Goal: Transaction & Acquisition: Obtain resource

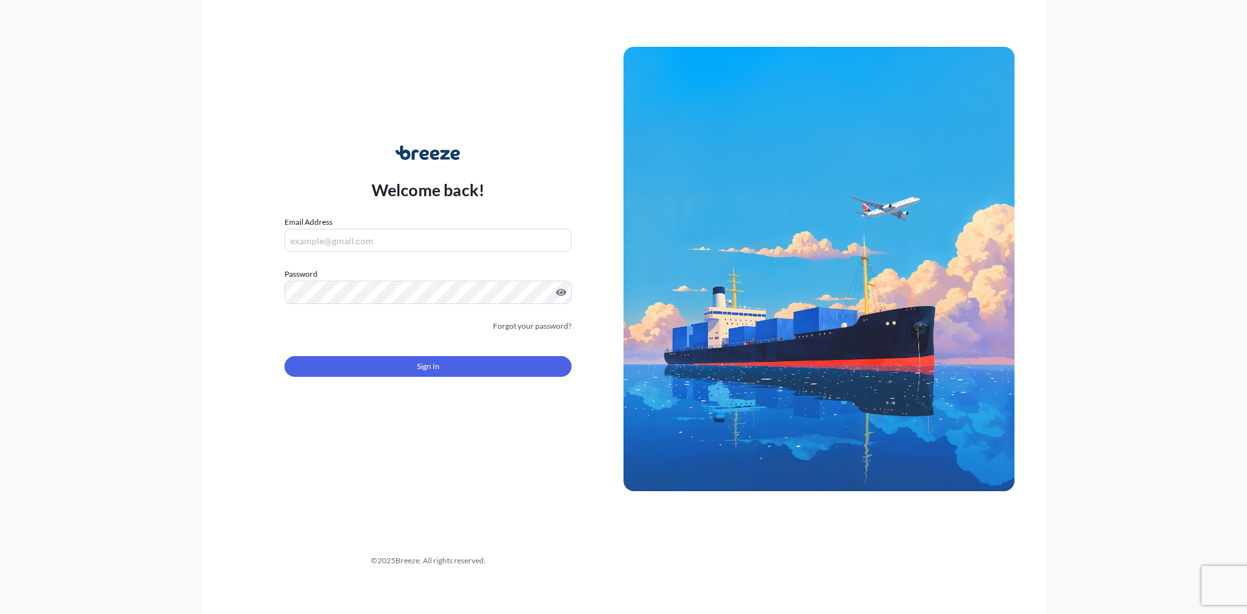
click at [503, 247] on input "Email Address" at bounding box center [428, 240] width 287 height 23
type input "[EMAIL_ADDRESS][DOMAIN_NAME]"
click at [381, 367] on button "Sign In" at bounding box center [428, 366] width 287 height 21
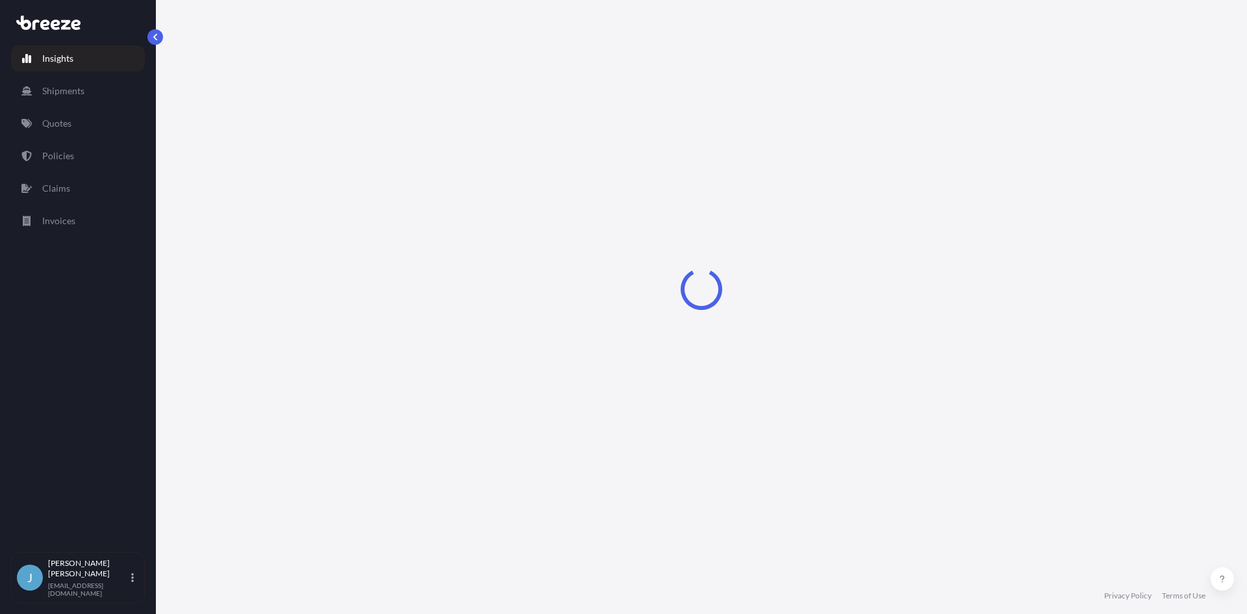
select select "2025"
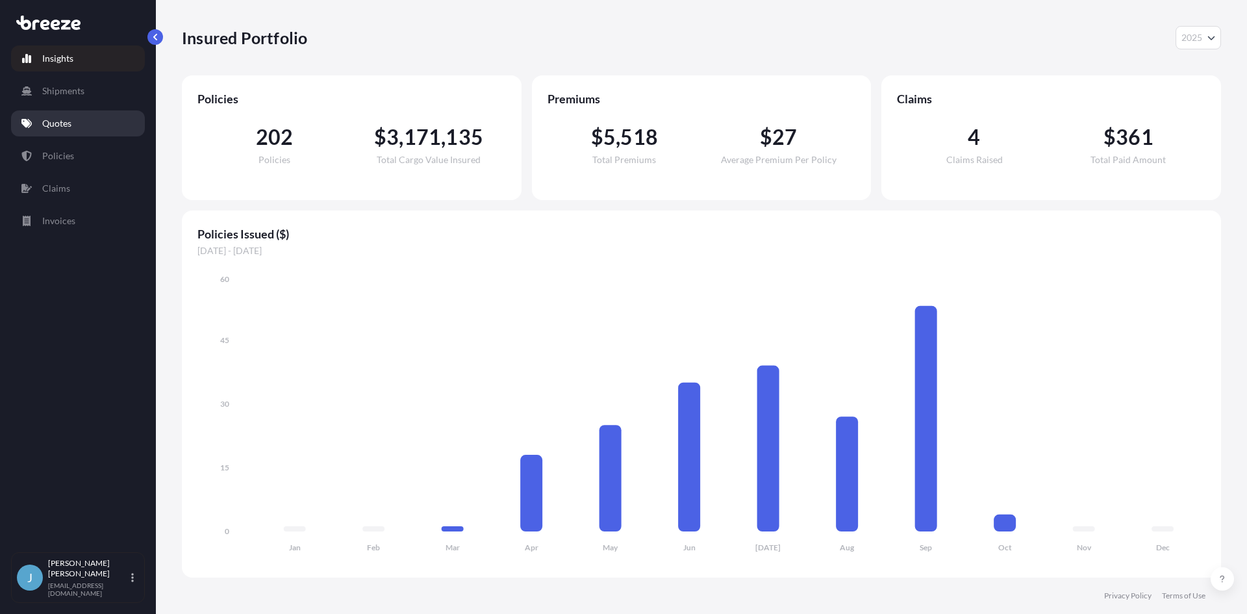
click at [84, 114] on link "Quotes" at bounding box center [78, 123] width 134 height 26
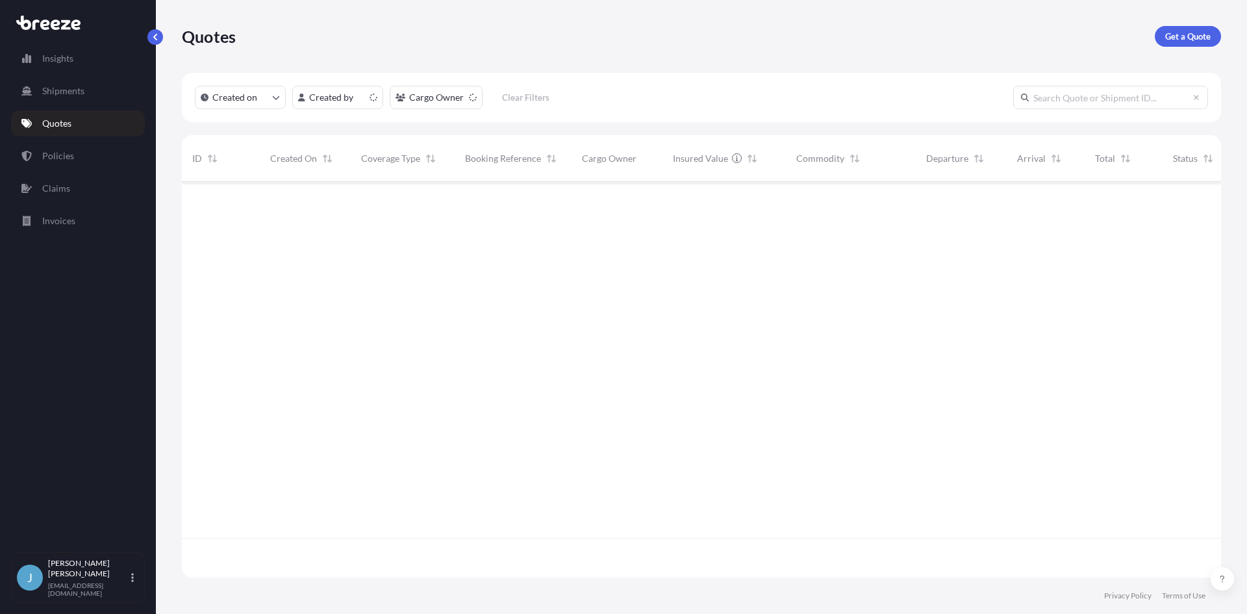
scroll to position [393, 1030]
click at [1189, 39] on p "Get a Quote" at bounding box center [1187, 36] width 45 height 13
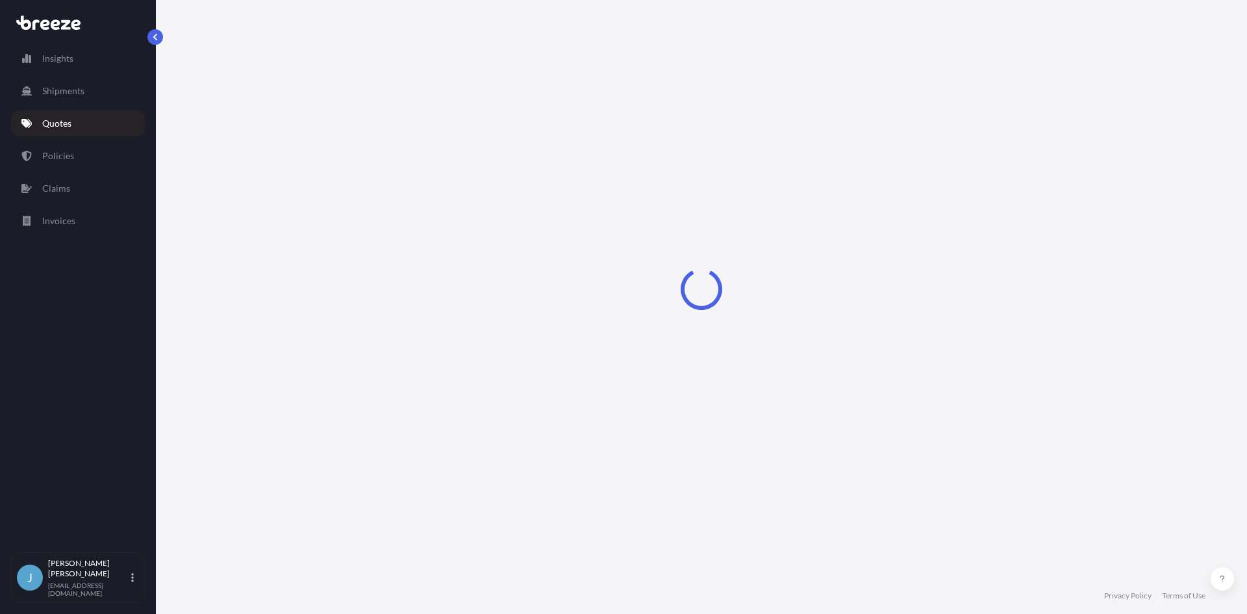
select select "Sea"
select select "1"
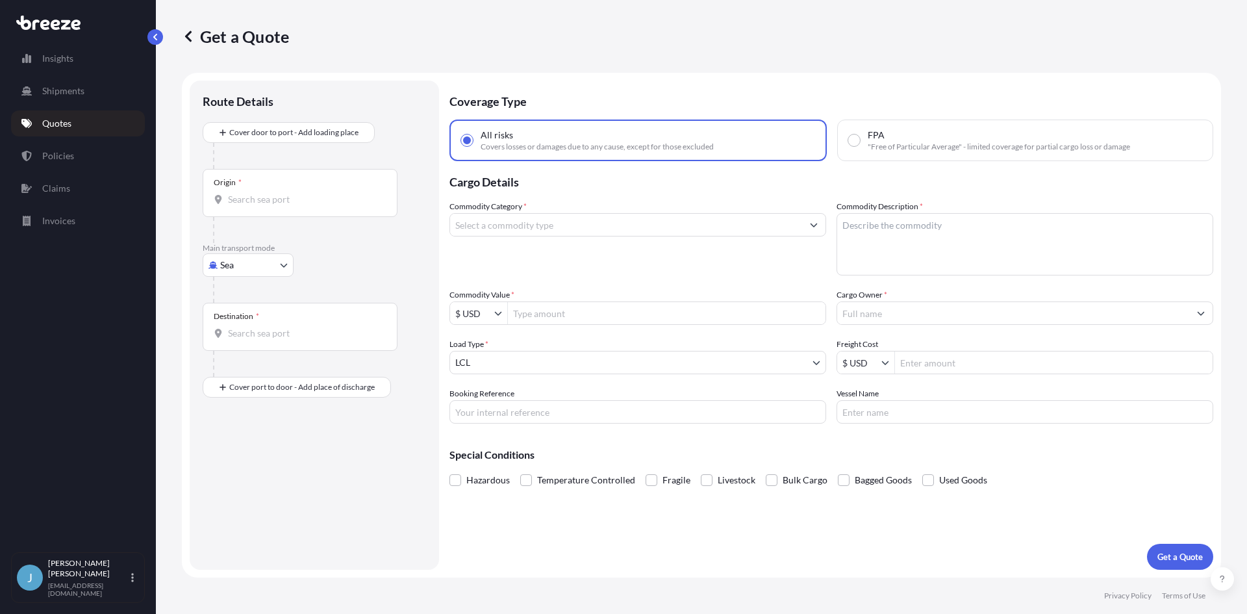
click at [248, 175] on div "Origin *" at bounding box center [300, 193] width 195 height 48
click at [248, 193] on input "Origin *" at bounding box center [304, 199] width 153 height 13
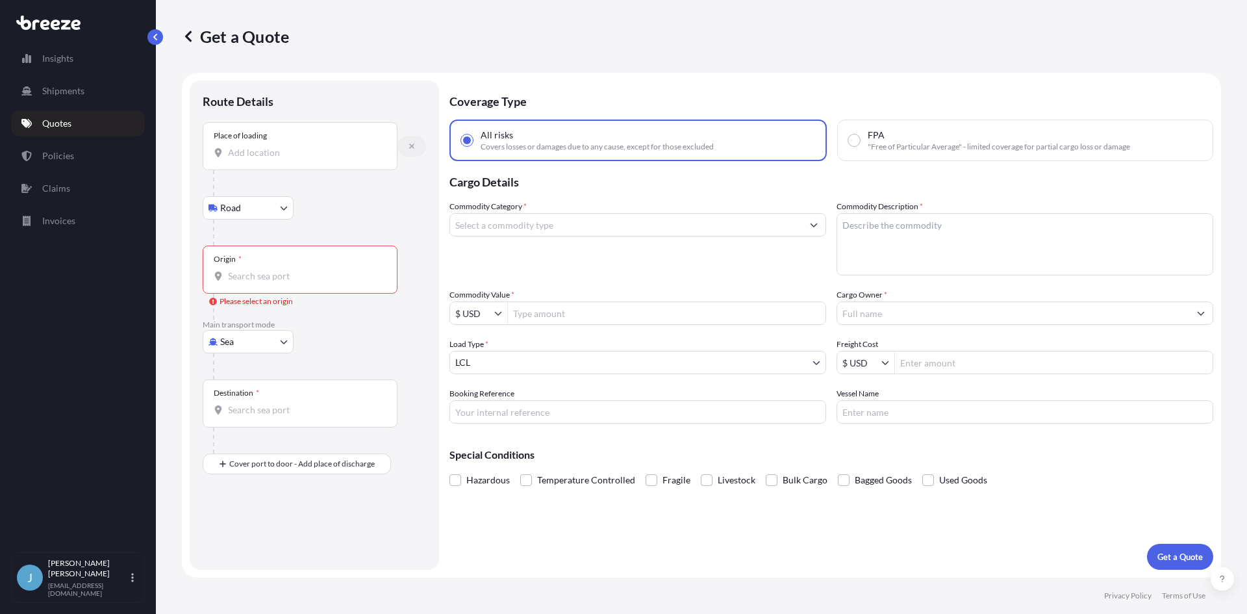
click at [414, 149] on icon "button" at bounding box center [412, 146] width 8 height 8
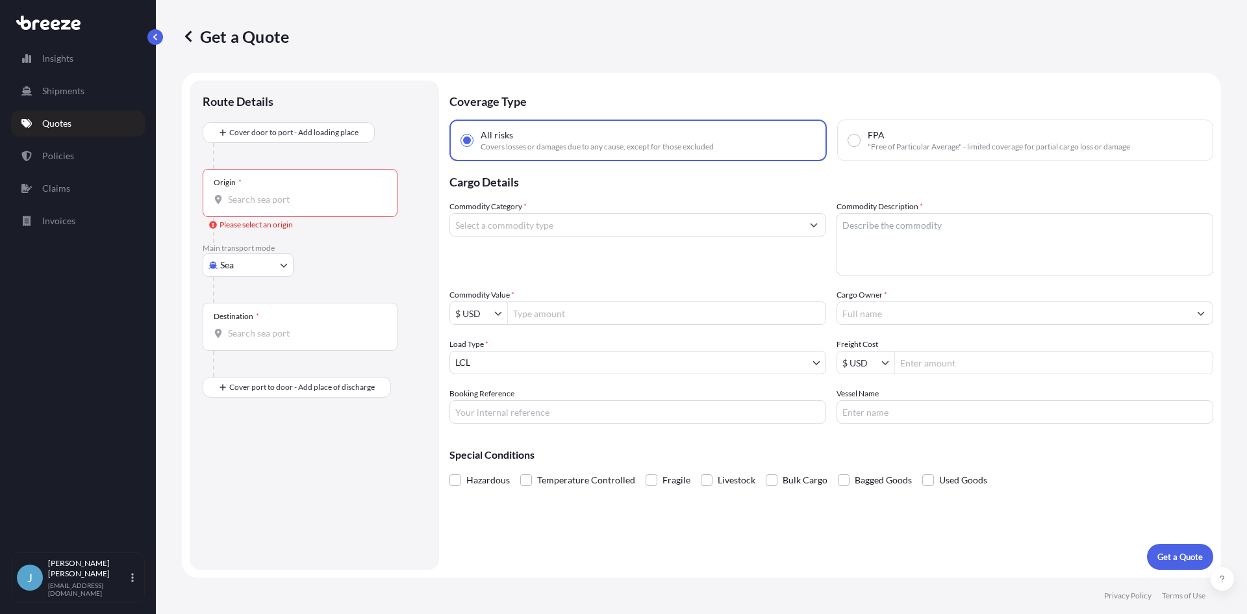
click at [268, 273] on body "0 options available. Insights Shipments Quotes Policies Claims Invoices J [PERS…" at bounding box center [623, 307] width 1247 height 614
click at [246, 336] on div "Road" at bounding box center [248, 345] width 81 height 23
select select "Road"
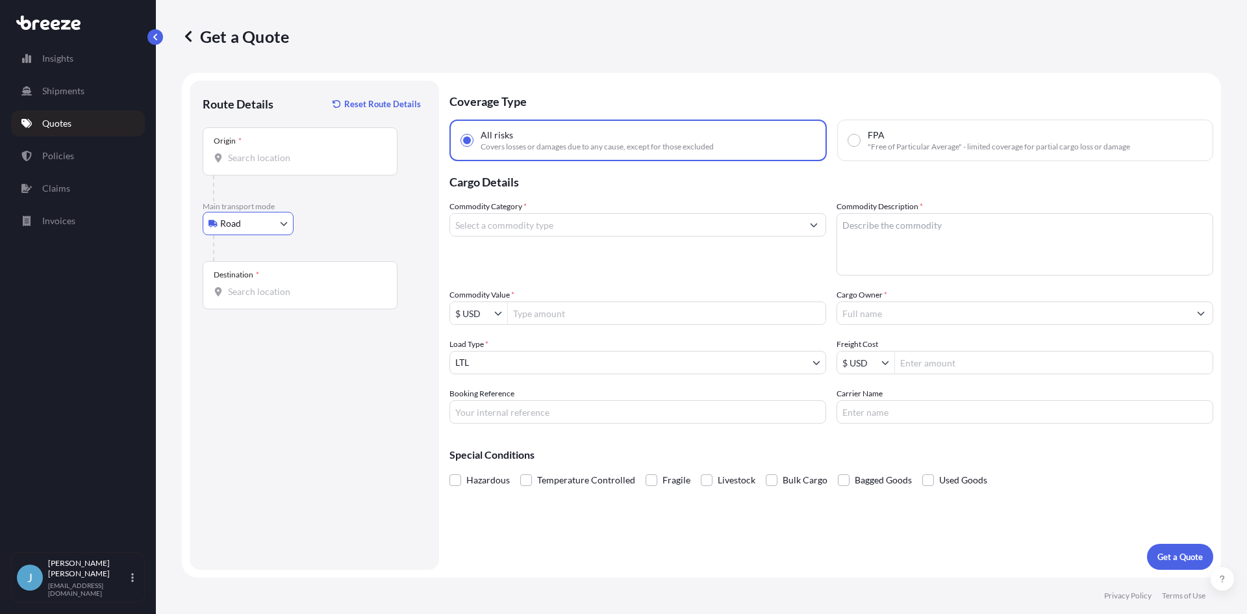
click at [292, 160] on input "Origin *" at bounding box center [304, 157] width 153 height 13
click at [295, 147] on div "Origin *" at bounding box center [300, 151] width 195 height 48
click at [295, 151] on input "Origin * Please select an origin" at bounding box center [304, 157] width 153 height 13
type input "[GEOGRAPHIC_DATA], ID 83448, [GEOGRAPHIC_DATA]"
click at [289, 270] on div "Destination *" at bounding box center [300, 285] width 195 height 48
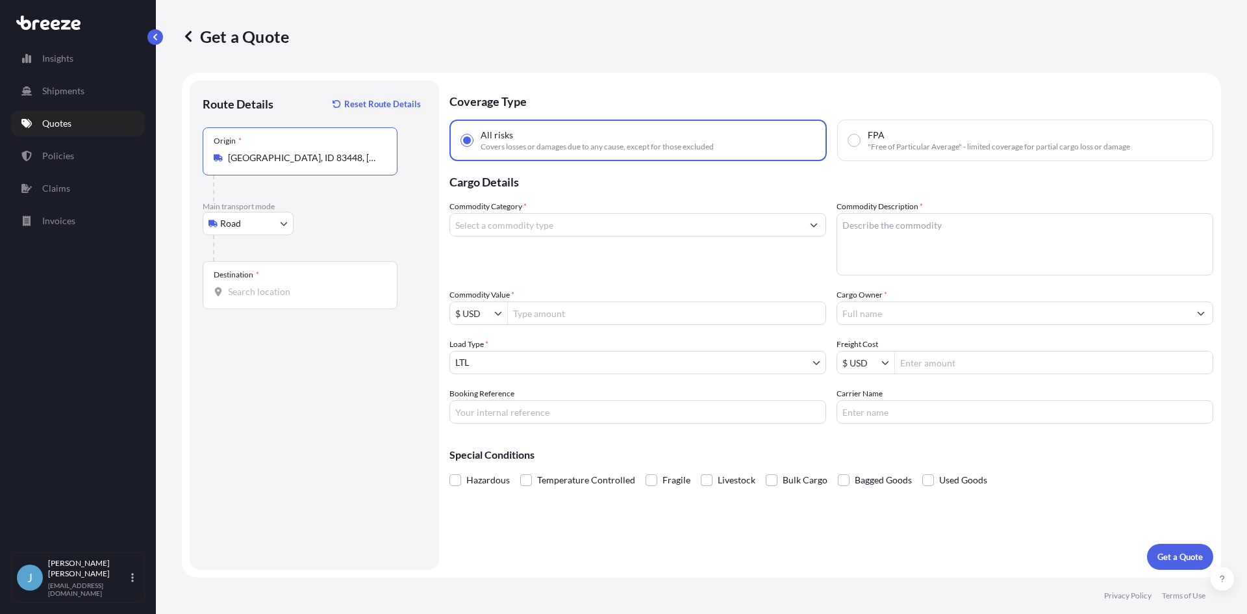
click at [289, 285] on input "Destination *" at bounding box center [304, 291] width 153 height 13
click at [299, 285] on input "Destination * Please select a destination" at bounding box center [304, 291] width 153 height 13
type input "8"
click at [340, 298] on div "Destination * 30525" at bounding box center [300, 285] width 195 height 48
click at [340, 298] on input "30525" at bounding box center [304, 291] width 153 height 13
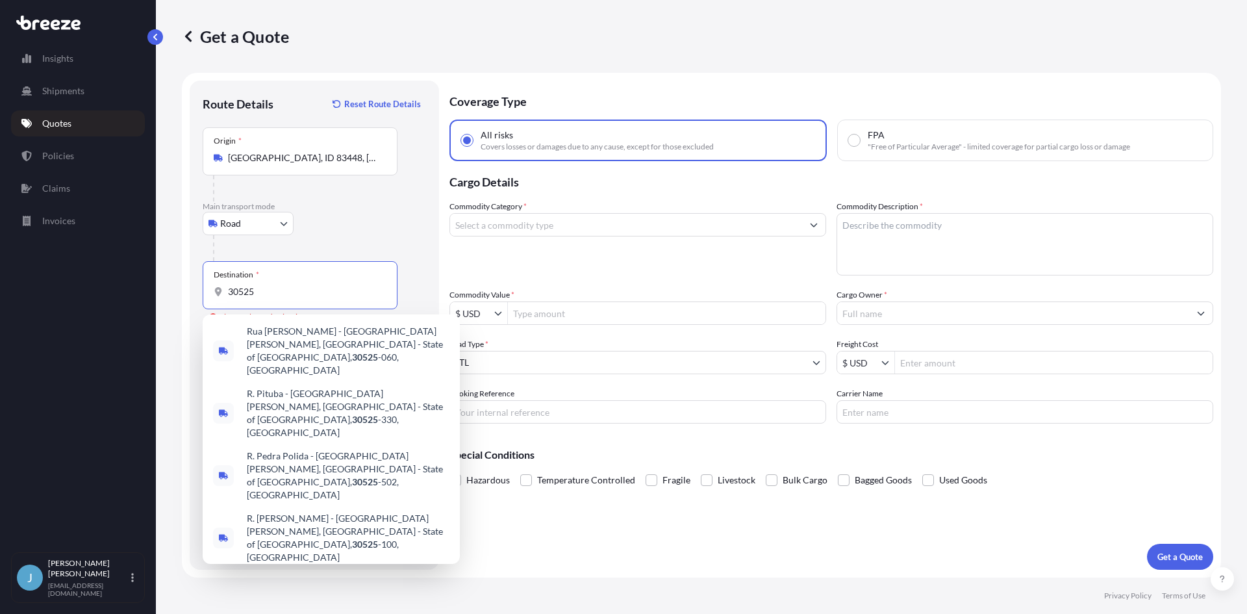
click at [300, 569] on div "[PERSON_NAME], [GEOGRAPHIC_DATA] 30525 , [GEOGRAPHIC_DATA]" at bounding box center [331, 587] width 247 height 36
type input "[PERSON_NAME], [GEOGRAPHIC_DATA] 30525, [GEOGRAPHIC_DATA]"
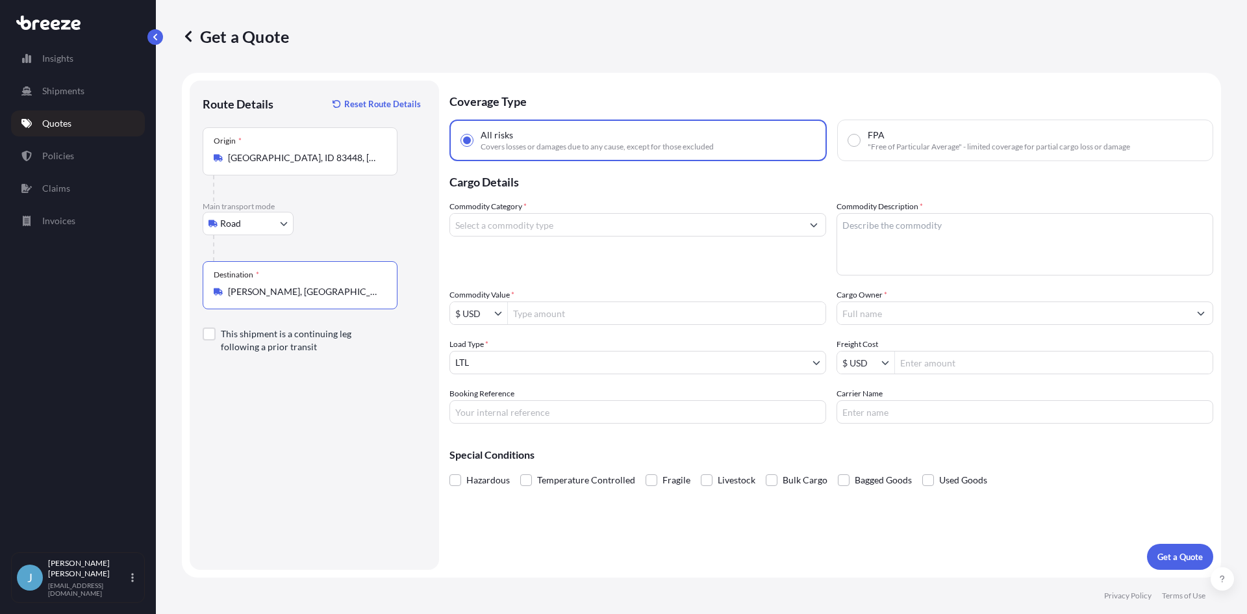
click at [594, 214] on input "Commodity Category *" at bounding box center [626, 224] width 352 height 23
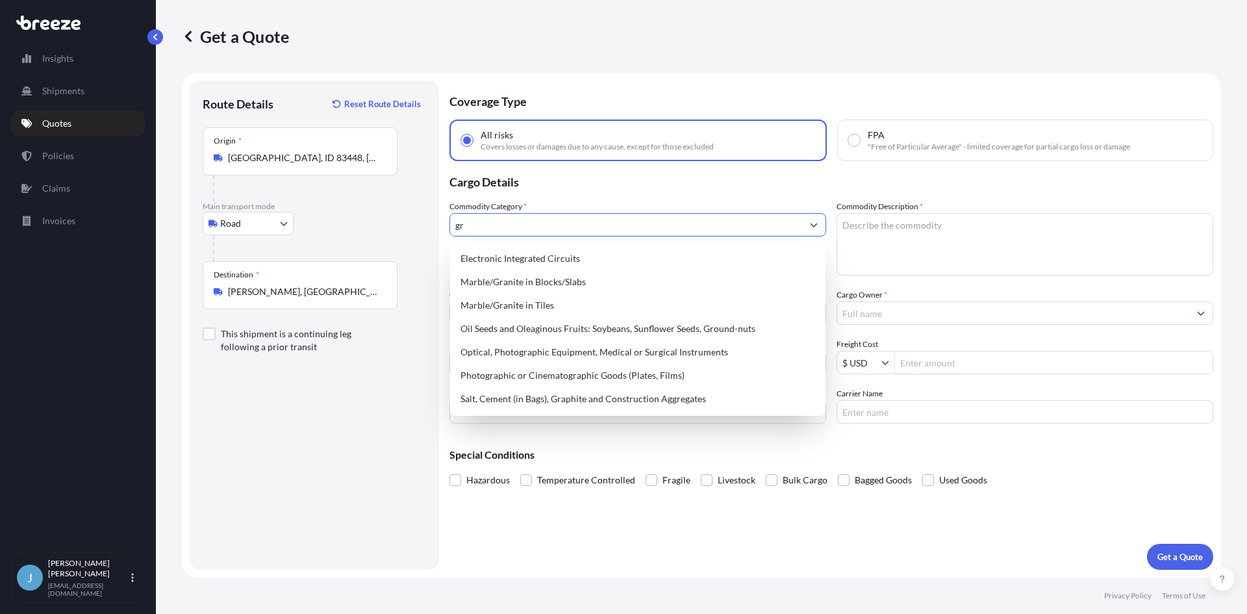
type input "g"
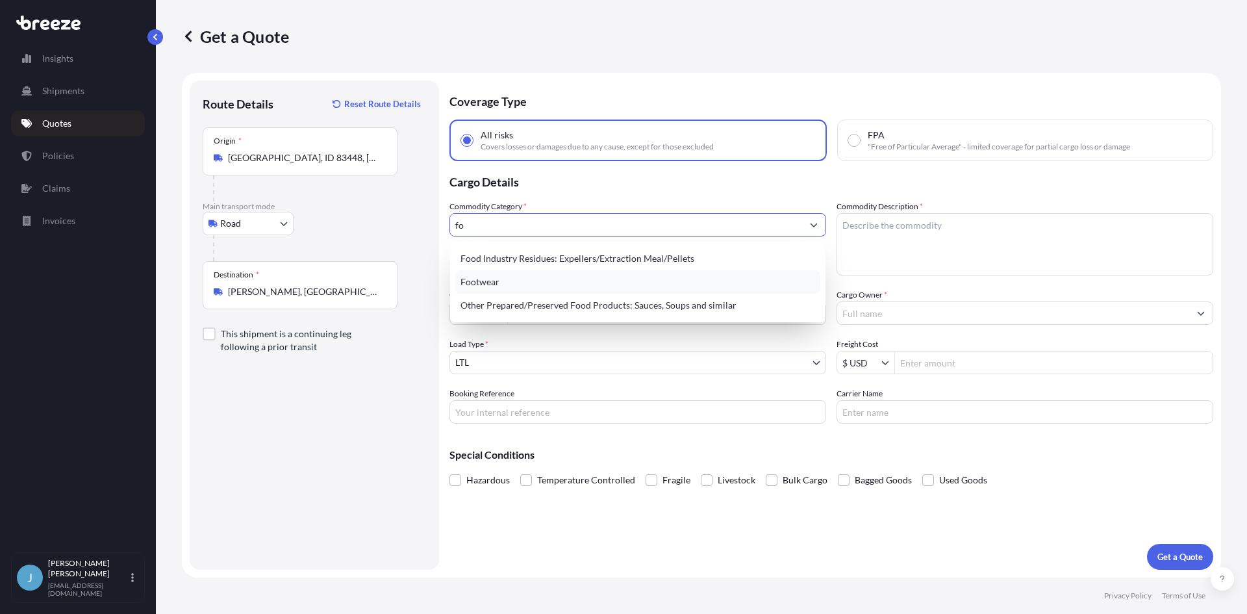
type input "f"
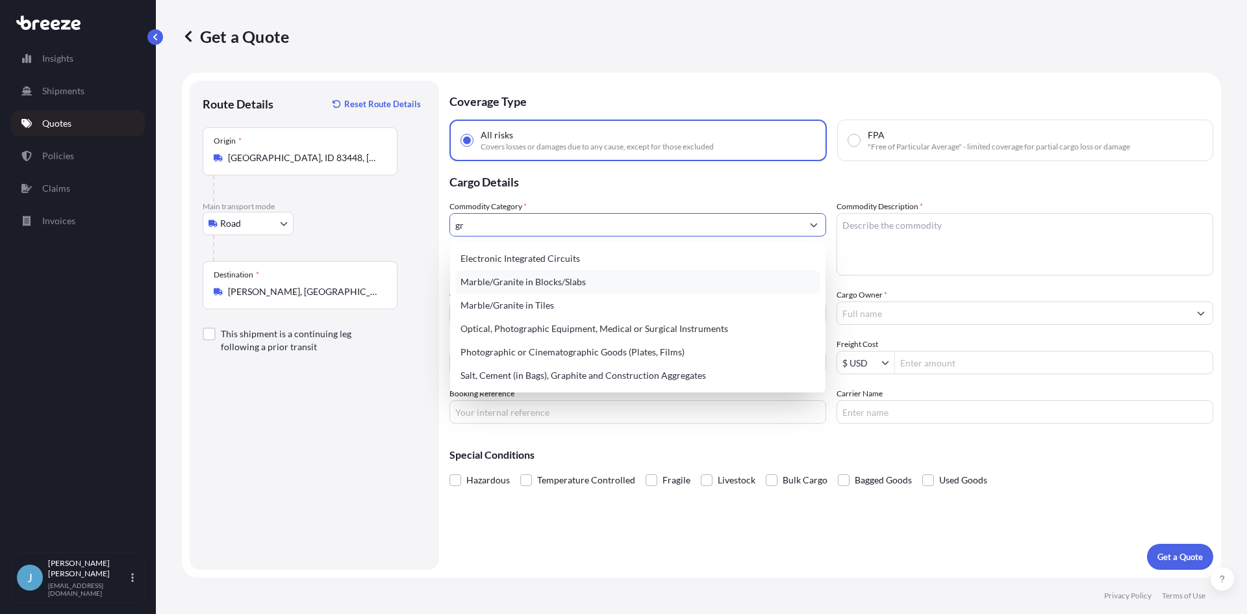
type input "g"
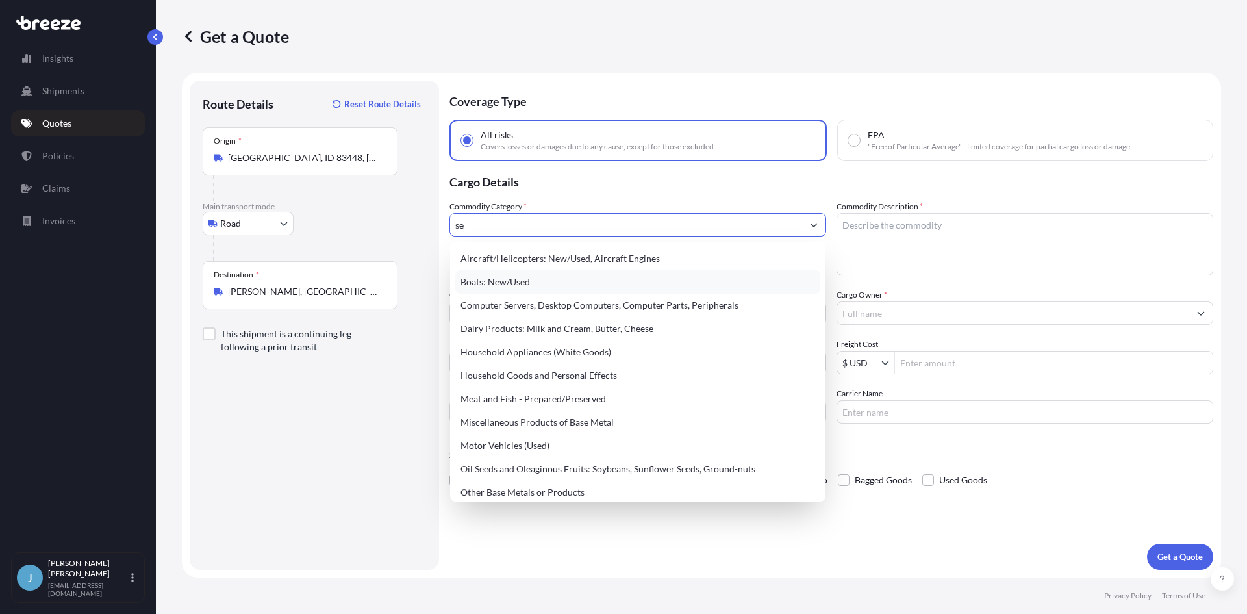
type input "s"
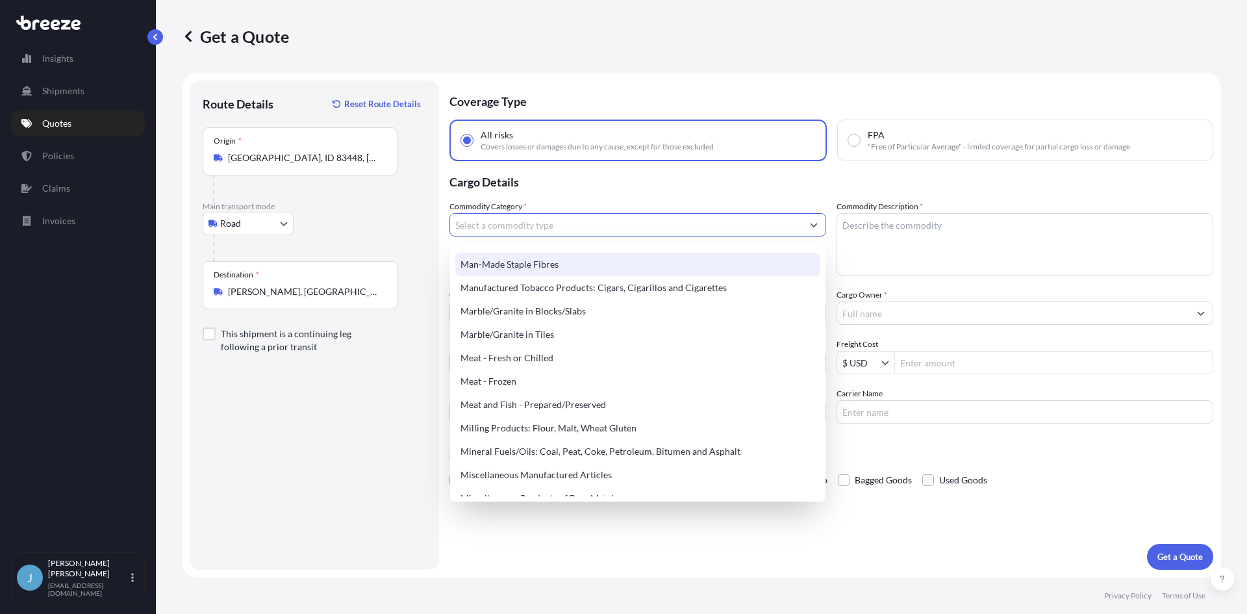
scroll to position [1689, 0]
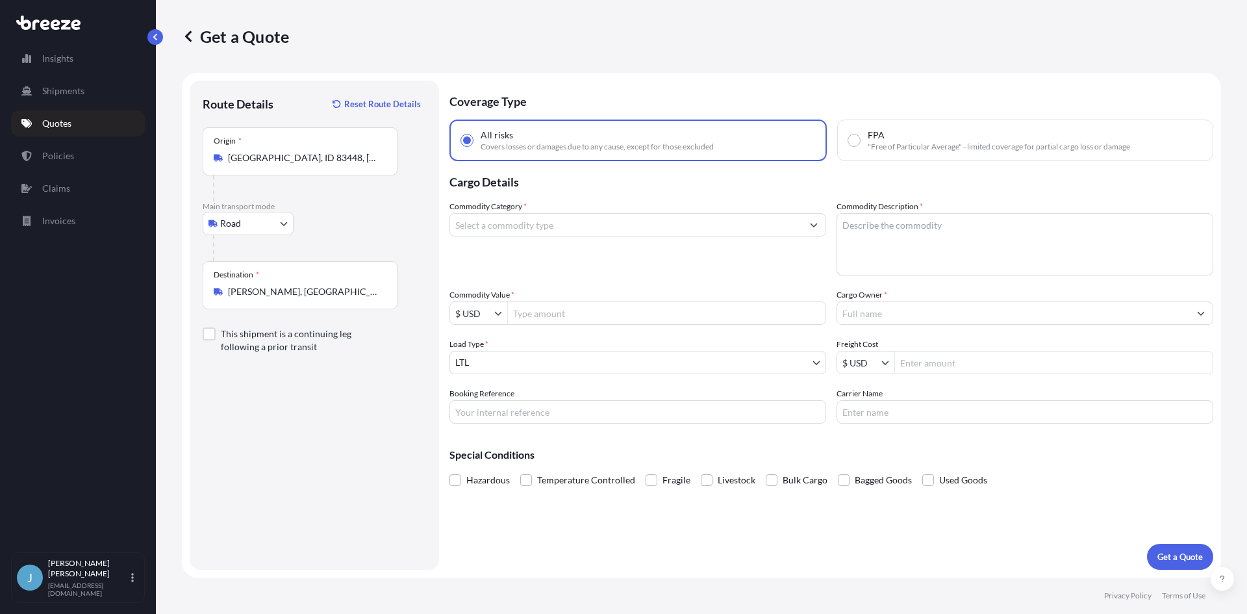
click at [545, 234] on input "Commodity Category *" at bounding box center [626, 224] width 352 height 23
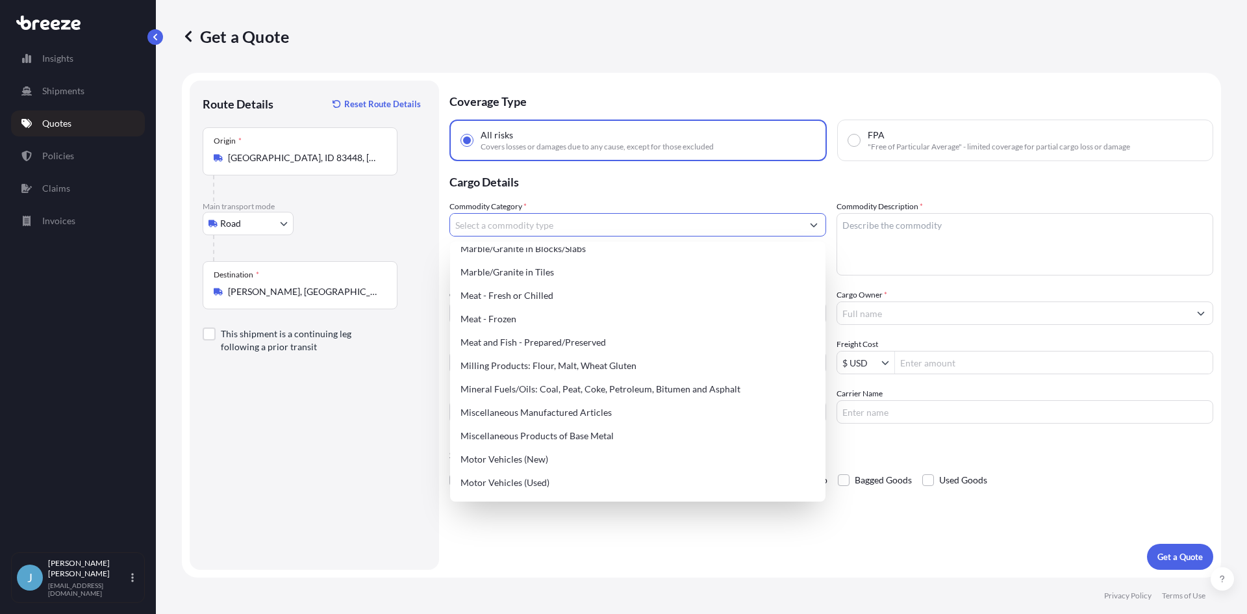
scroll to position [1712, 0]
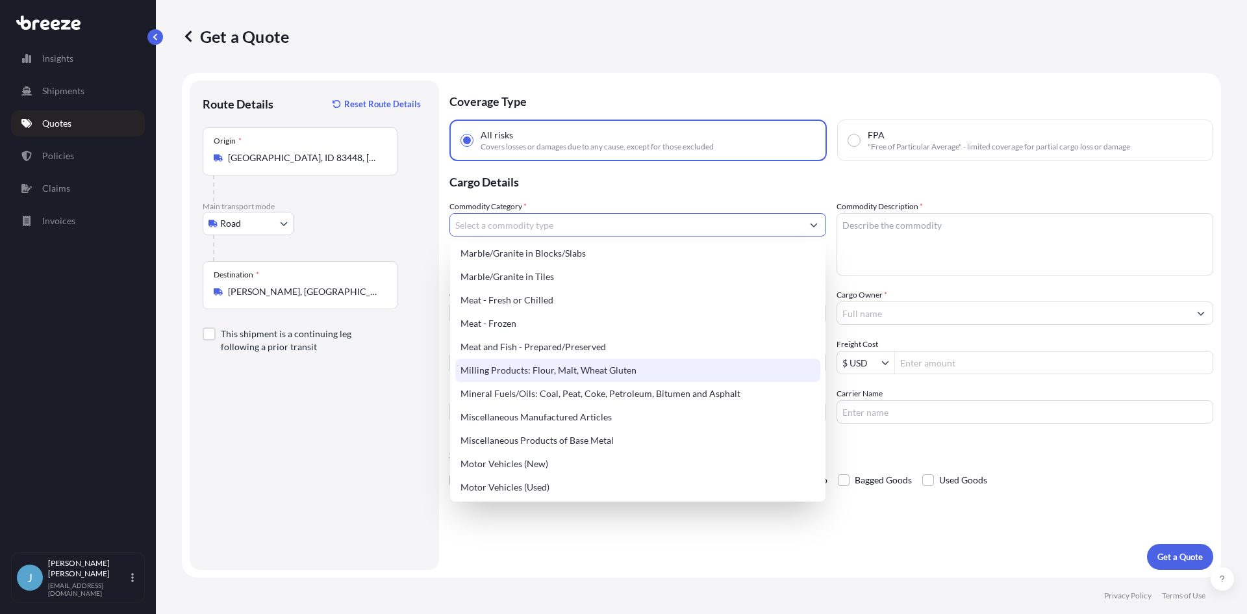
click at [526, 361] on div "Milling Products: Flour, Malt, Wheat Gluten" at bounding box center [637, 370] width 365 height 23
type input "Milling Products: Flour, Malt, Wheat Gluten"
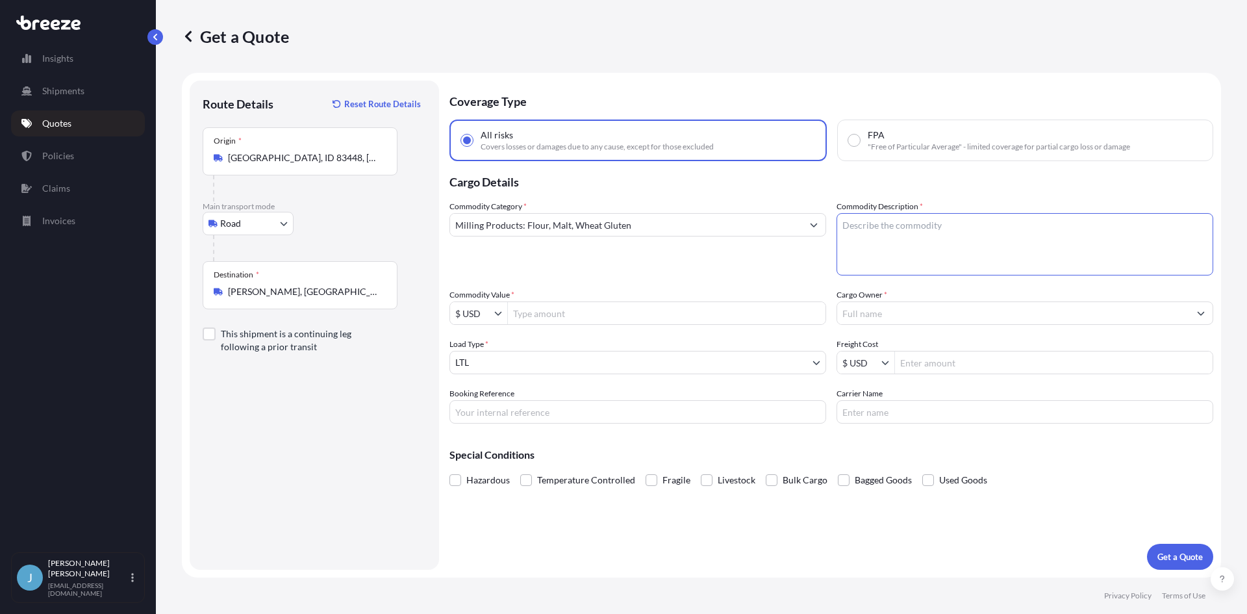
click at [903, 248] on textarea "Commodity Description *" at bounding box center [1025, 244] width 377 height 62
click at [888, 241] on textarea "Commodity Description *" at bounding box center [1025, 244] width 377 height 62
paste textarea "organic grain"
type textarea "organic grain"
click at [656, 325] on div "Commodity Category * Milling Products: Flour, Malt, Wheat Gluten Commodity Desc…" at bounding box center [832, 311] width 764 height 223
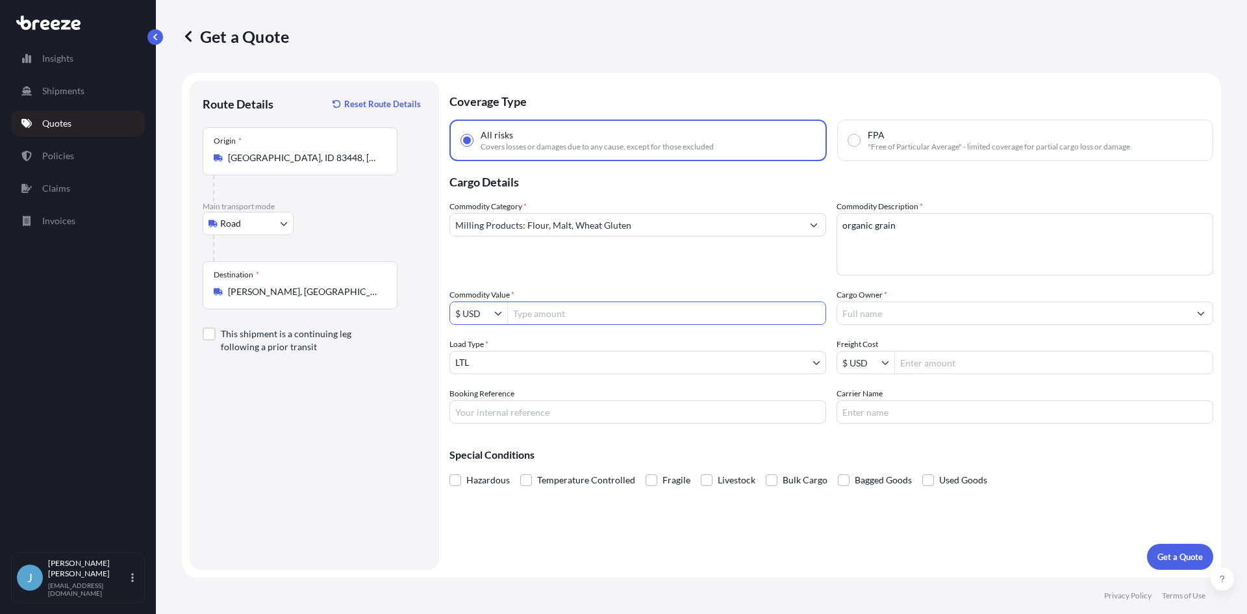
click at [652, 317] on input "Commodity Value *" at bounding box center [667, 312] width 318 height 23
type input "4,000"
click at [868, 314] on input "Cargo Owner *" at bounding box center [1013, 312] width 352 height 23
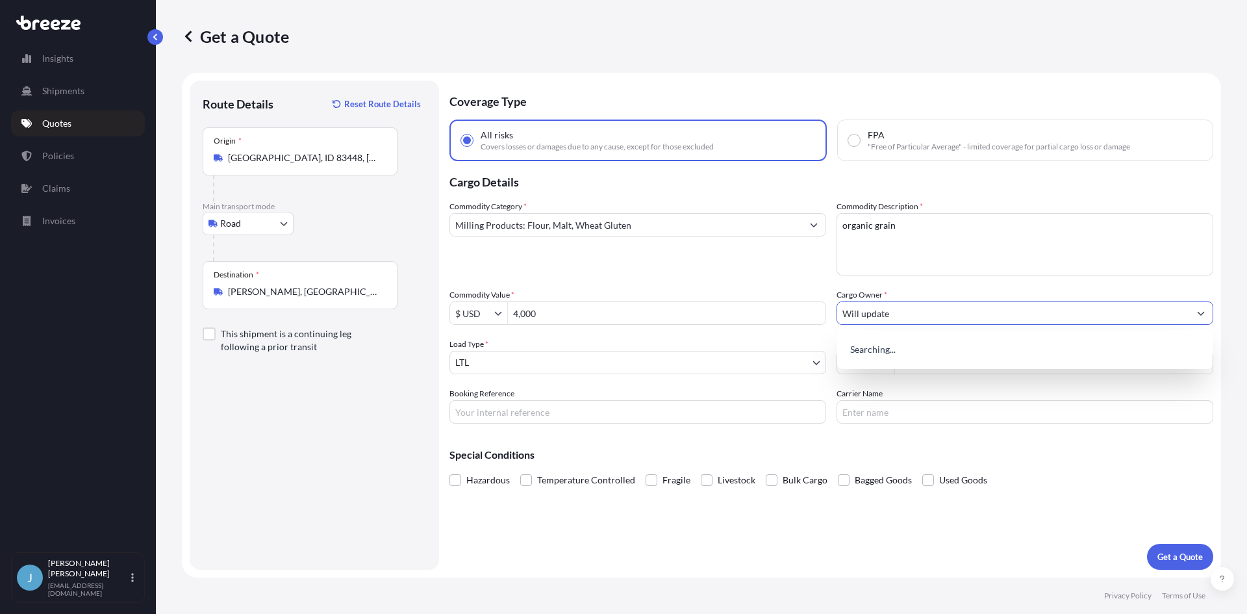
type input "Will update"
click at [658, 416] on input "Booking Reference" at bounding box center [638, 411] width 377 height 23
click at [899, 444] on div "Special Conditions Hazardous Temperature Controlled Fragile Livestock Bulk Carg…" at bounding box center [832, 462] width 764 height 56
click at [935, 360] on input "Freight Cost" at bounding box center [1054, 362] width 318 height 23
click at [935, 358] on input "Freight Cost" at bounding box center [1054, 362] width 318 height 23
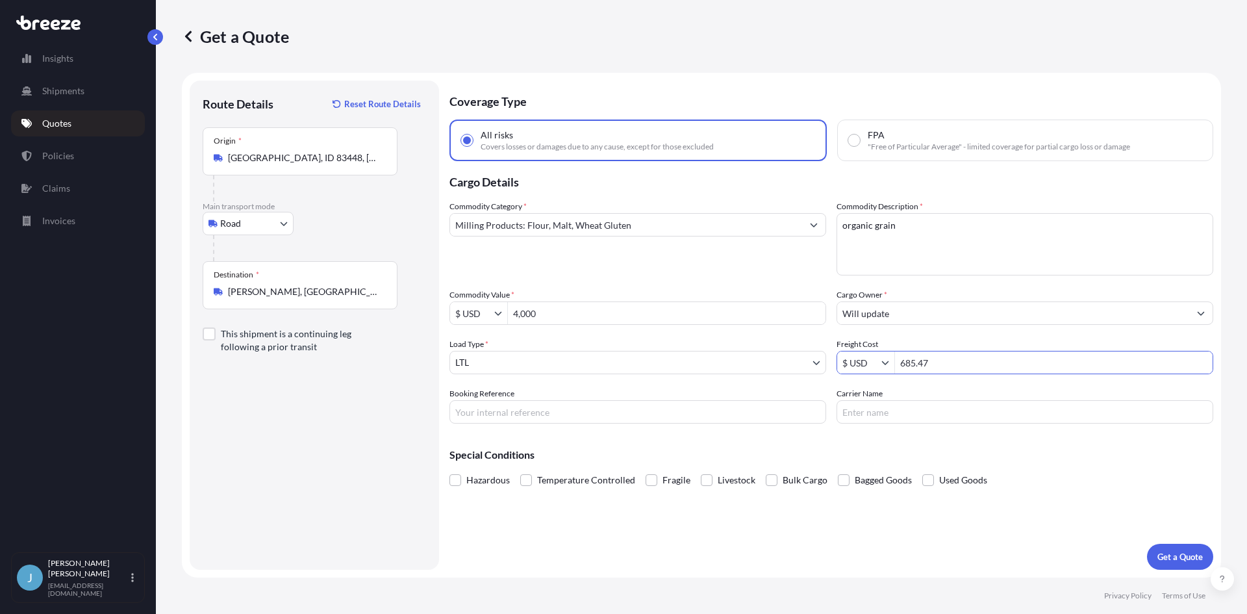
type input "685.47"
click at [1163, 556] on p "Get a Quote" at bounding box center [1180, 556] width 45 height 13
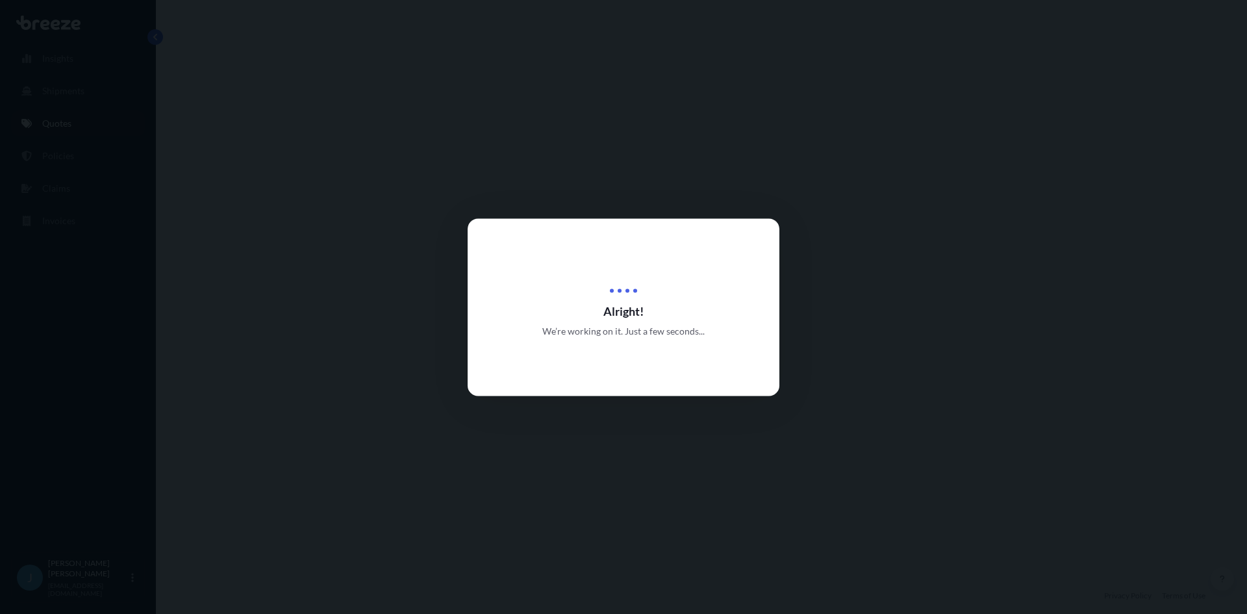
select select "Road"
select select "1"
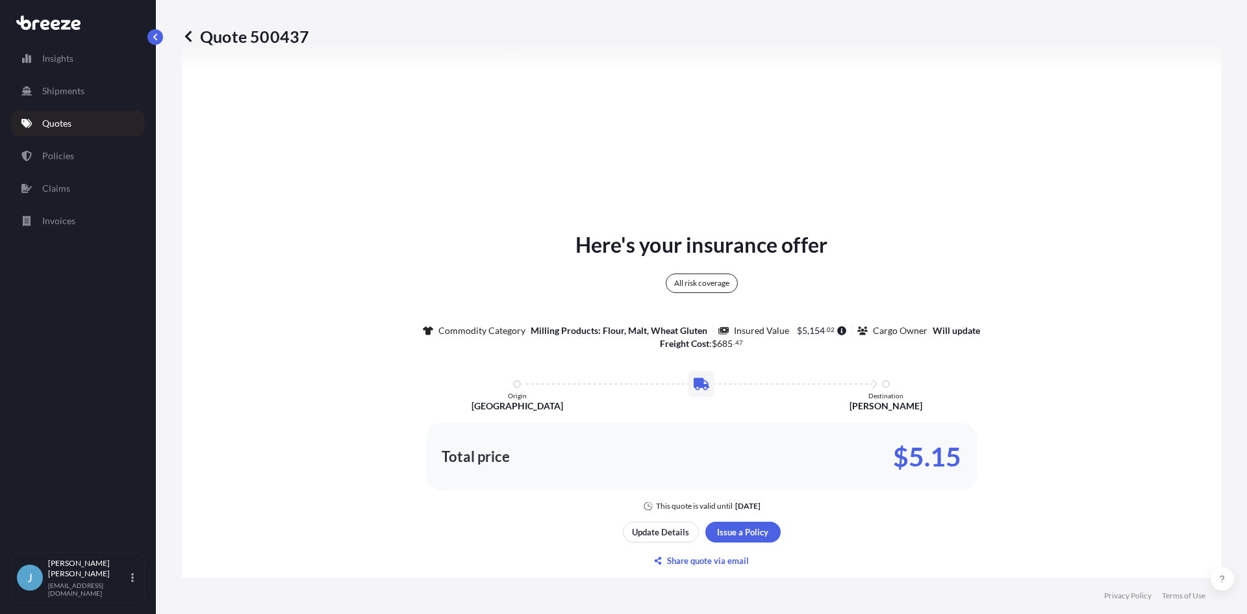
scroll to position [389, 0]
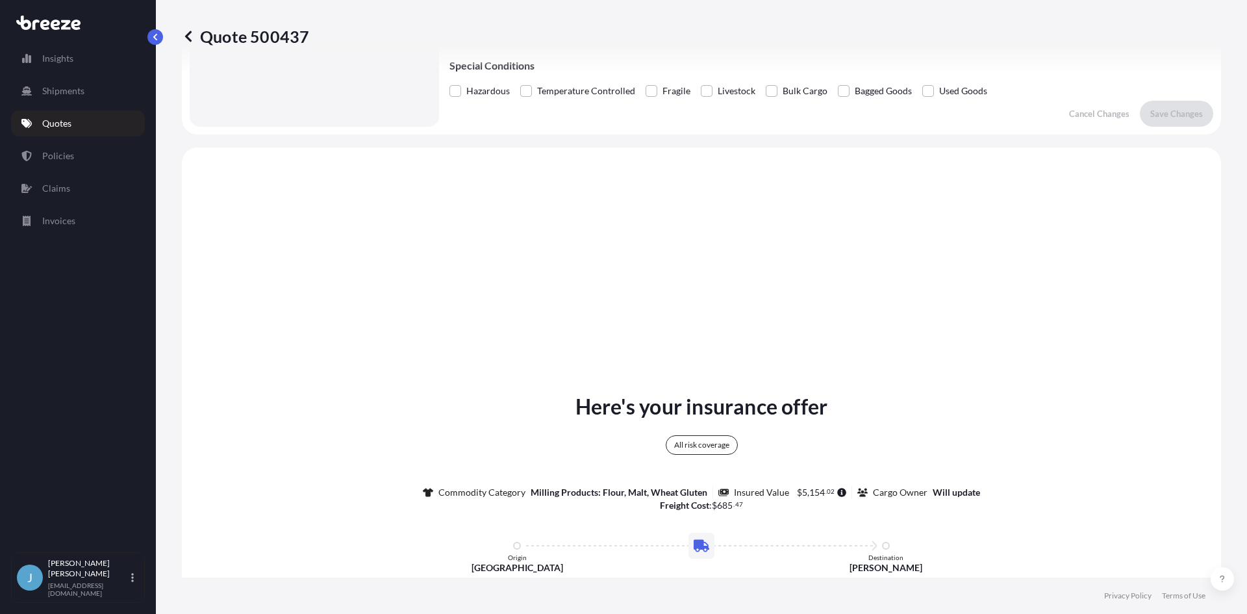
click at [73, 117] on link "Quotes" at bounding box center [78, 123] width 134 height 26
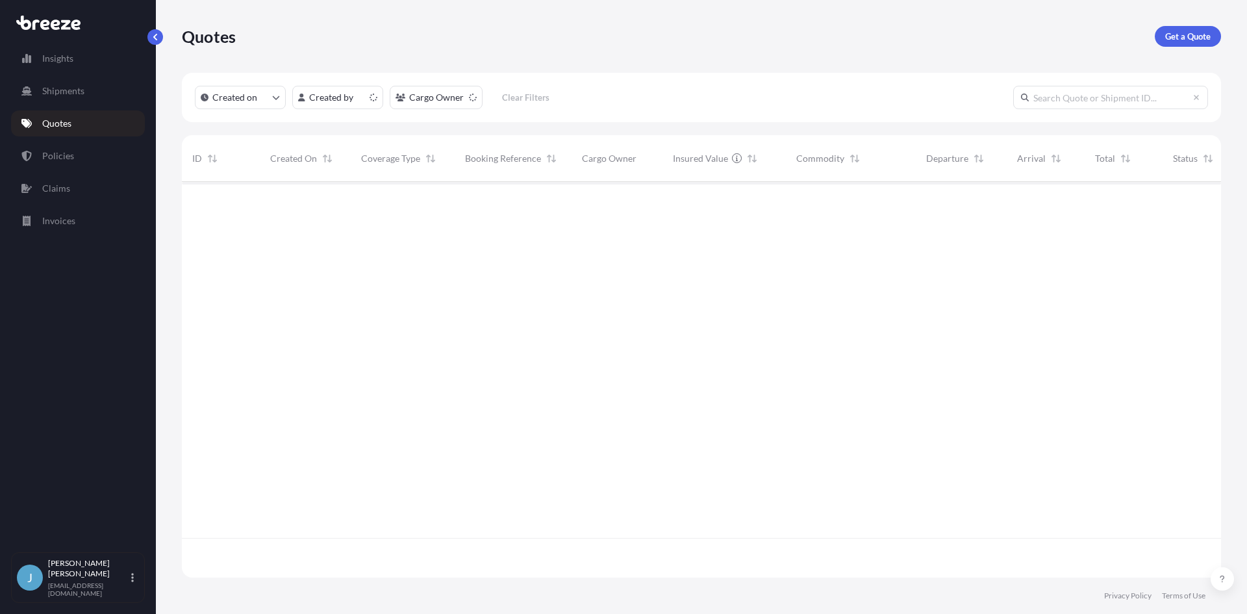
scroll to position [393, 1030]
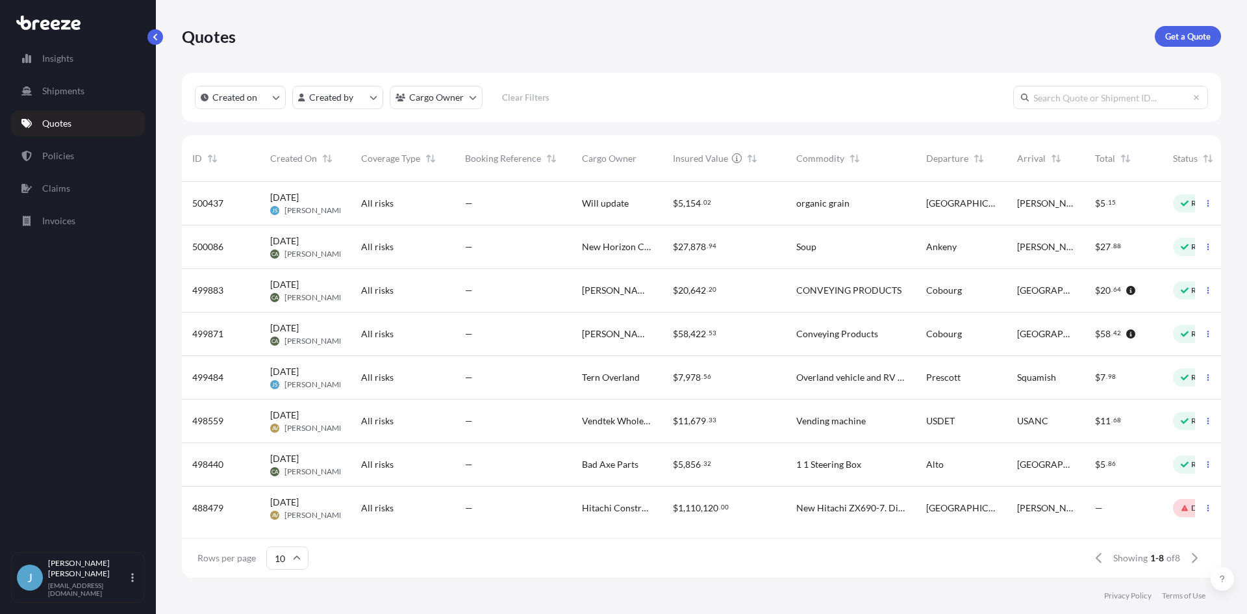
click at [1183, 36] on p "Get a Quote" at bounding box center [1187, 36] width 45 height 13
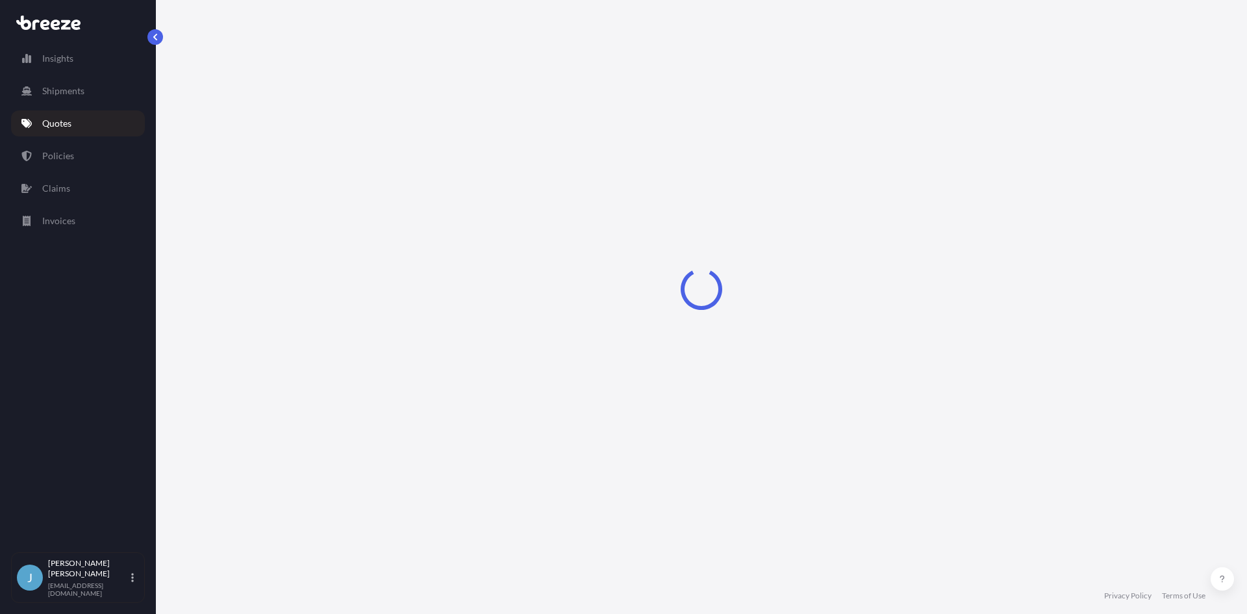
select select "Sea"
select select "1"
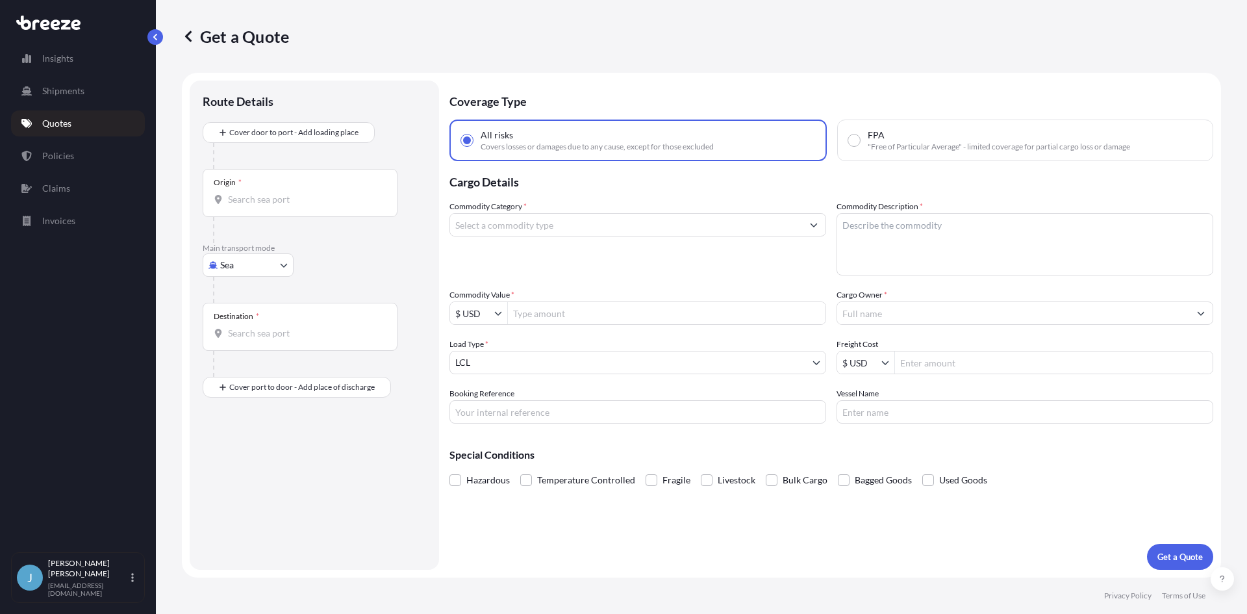
click at [247, 254] on body "Insights Shipments Quotes Policies Claims Invoices J [PERSON_NAME] [EMAIL_ADDRE…" at bounding box center [623, 307] width 1247 height 614
click at [273, 339] on div "Road" at bounding box center [248, 345] width 81 height 23
select select "Road"
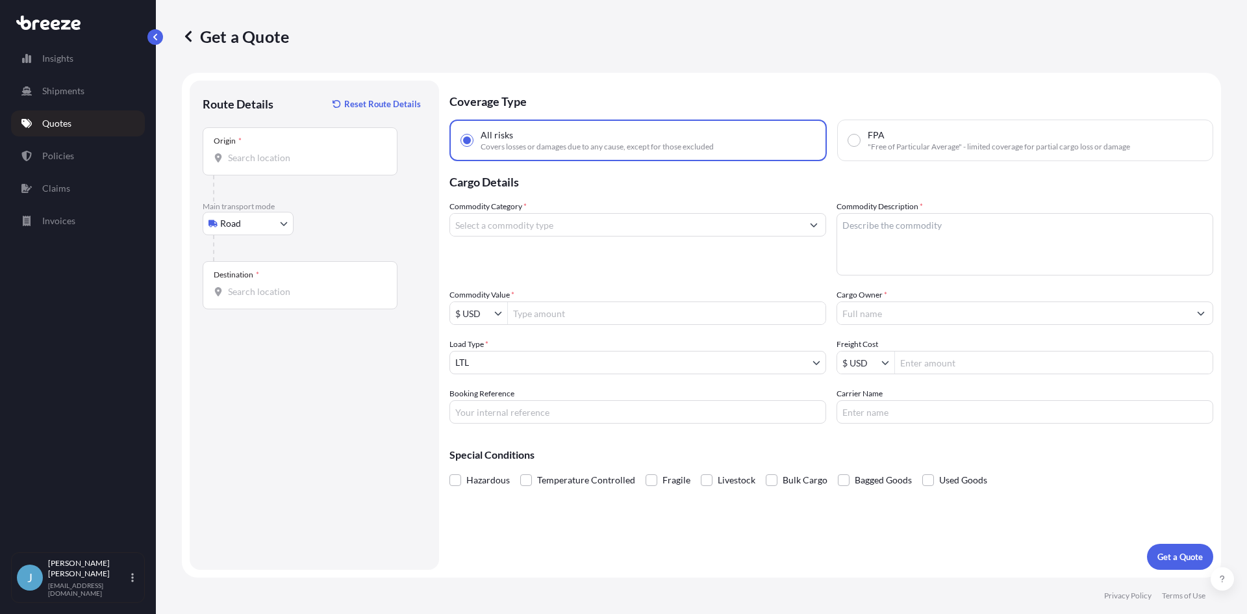
click at [471, 220] on input "Commodity Category *" at bounding box center [626, 224] width 352 height 23
type input "r"
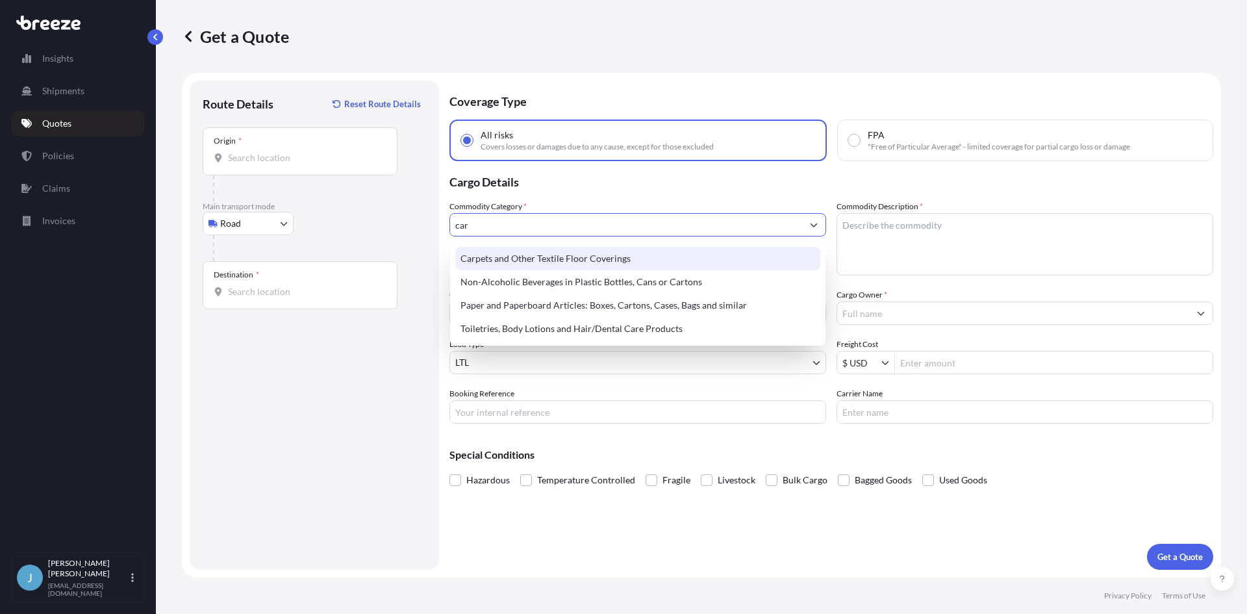
click at [572, 247] on div "Carpets and Other Textile Floor Coverings" at bounding box center [637, 258] width 365 height 23
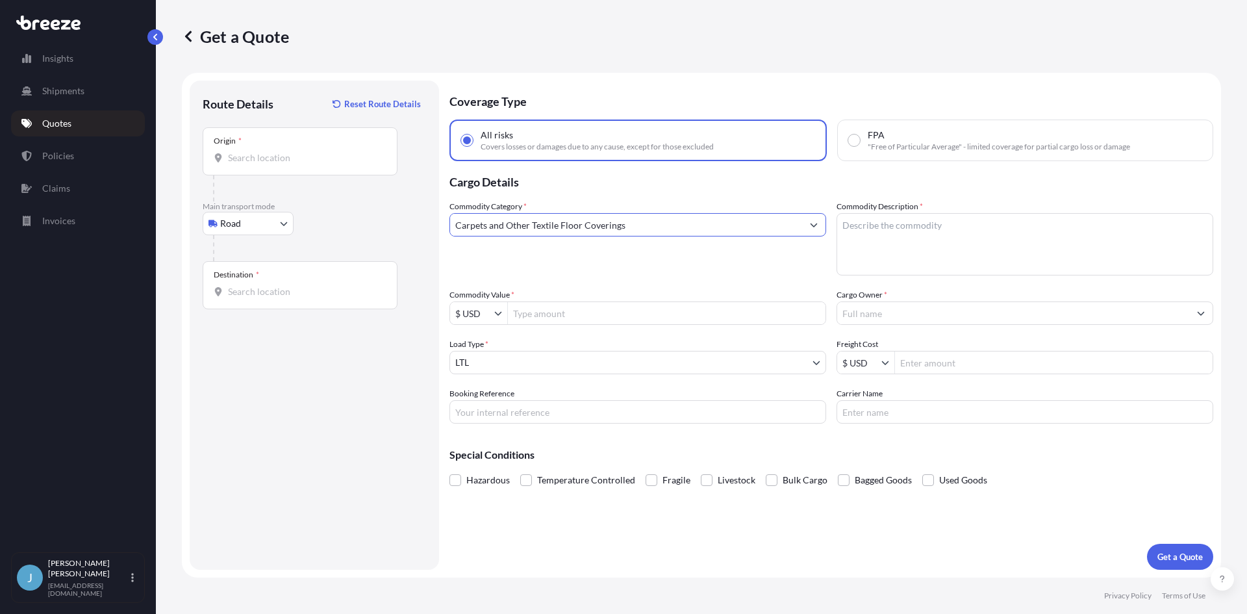
type input "Carpets and Other Textile Floor Coverings"
click at [900, 231] on textarea "Commodity Description *" at bounding box center [1025, 244] width 377 height 62
type textarea "Rug"
click at [574, 314] on input "Commodity Value *" at bounding box center [667, 312] width 318 height 23
type input "18,243"
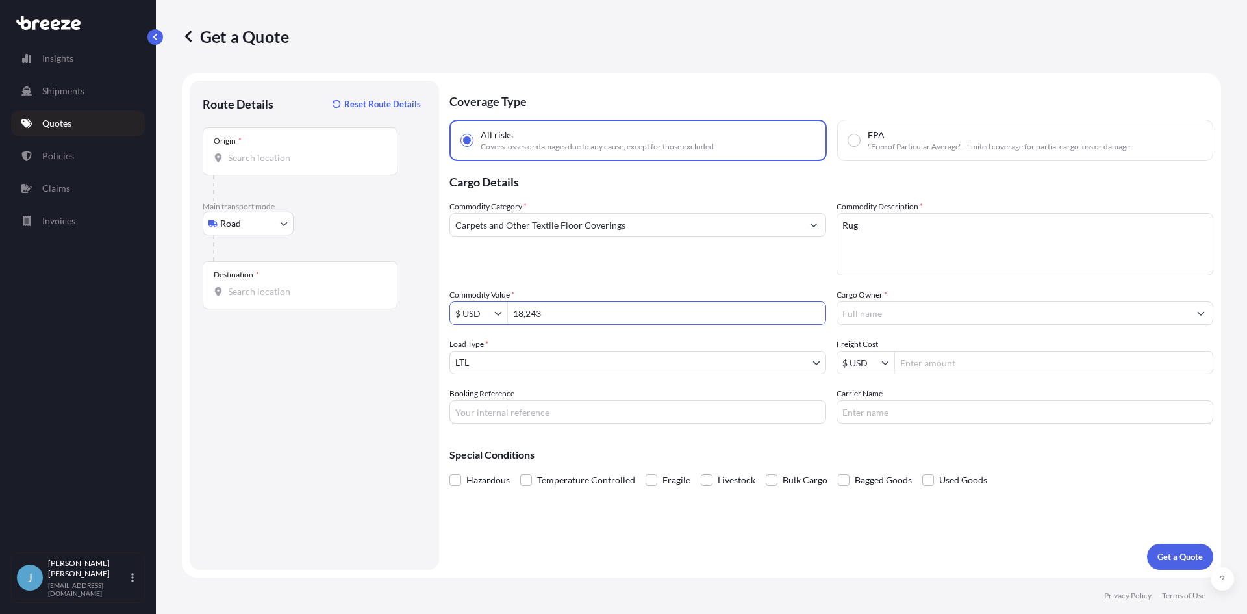
click at [941, 321] on input "Cargo Owner *" at bounding box center [1013, 312] width 352 height 23
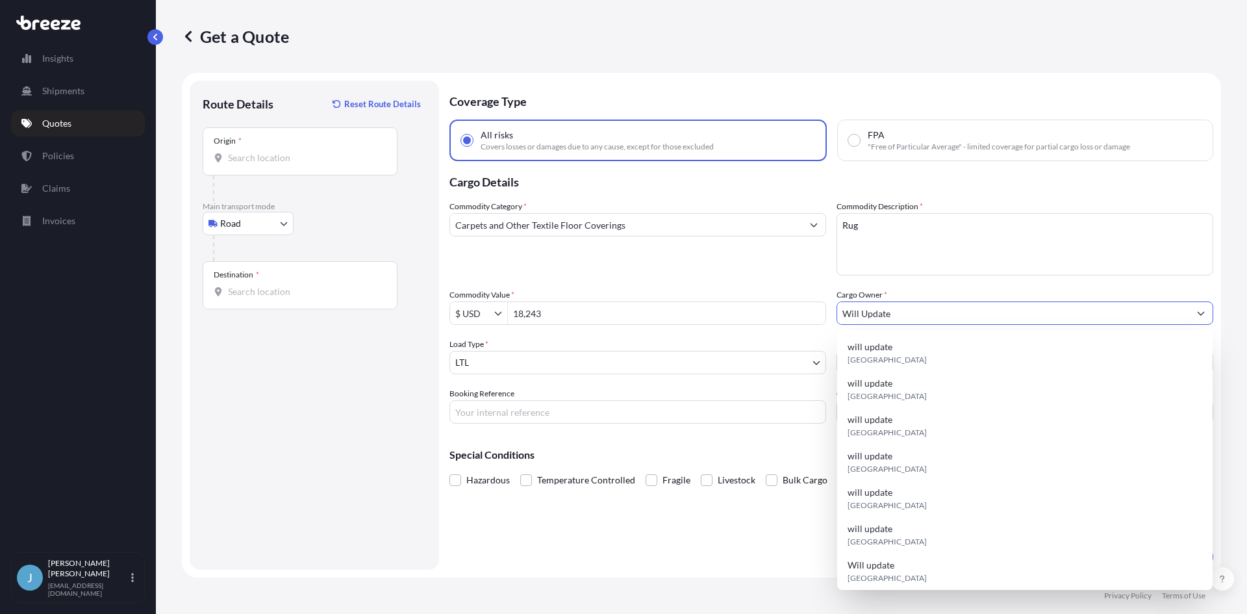
type input "Will Update"
click at [926, 284] on div "Commodity Category * Carpets and Other Textile Floor Coverings Commodity Descri…" at bounding box center [832, 311] width 764 height 223
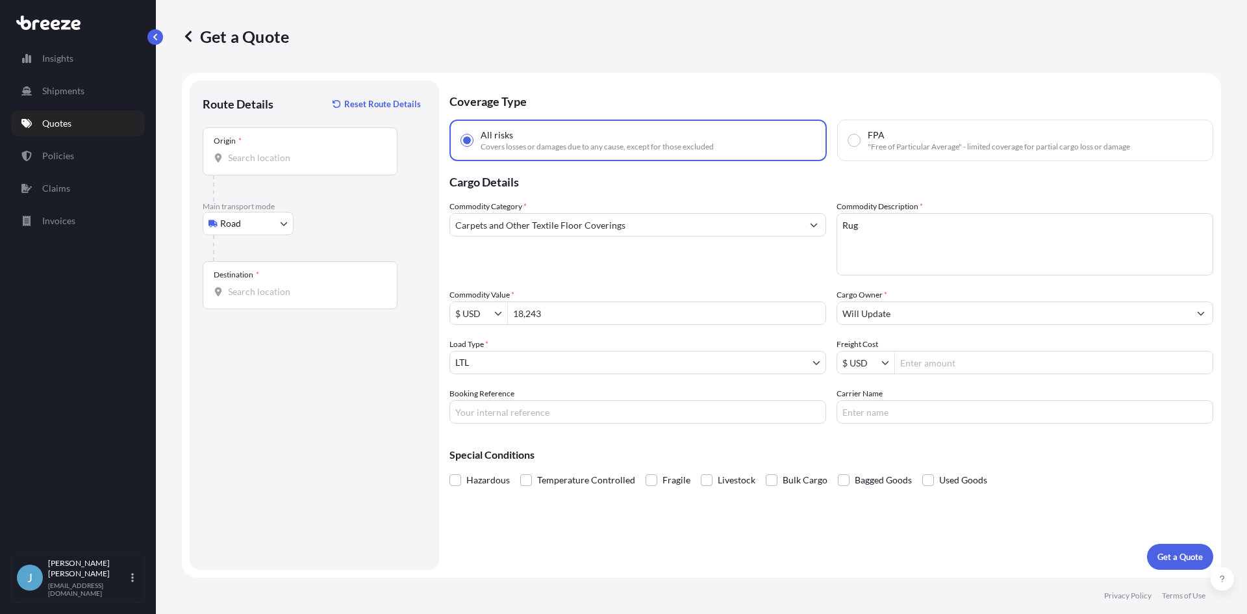
click at [934, 362] on input "Freight Cost" at bounding box center [1054, 362] width 318 height 23
type input "386.68"
click at [1112, 477] on div "Hazardous Temperature Controlled Fragile Livestock Bulk Cargo Bagged Goods Used…" at bounding box center [832, 479] width 764 height 19
click at [1161, 555] on p "Get a Quote" at bounding box center [1180, 556] width 45 height 13
click at [275, 160] on input "Origin * Please select an origin" at bounding box center [304, 157] width 153 height 13
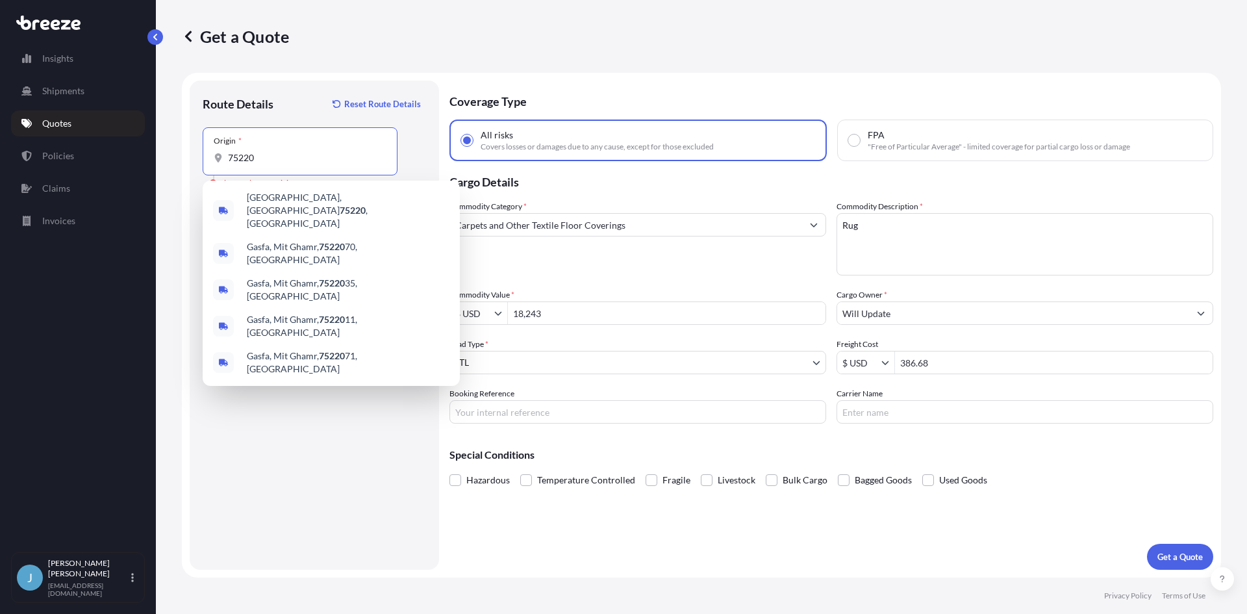
click at [292, 185] on div "[GEOGRAPHIC_DATA] , [GEOGRAPHIC_DATA] Gasfa, [GEOGRAPHIC_DATA], 75220 70, [GEOG…" at bounding box center [331, 283] width 257 height 205
click at [292, 188] on div "[GEOGRAPHIC_DATA] , [GEOGRAPHIC_DATA]" at bounding box center [331, 210] width 247 height 49
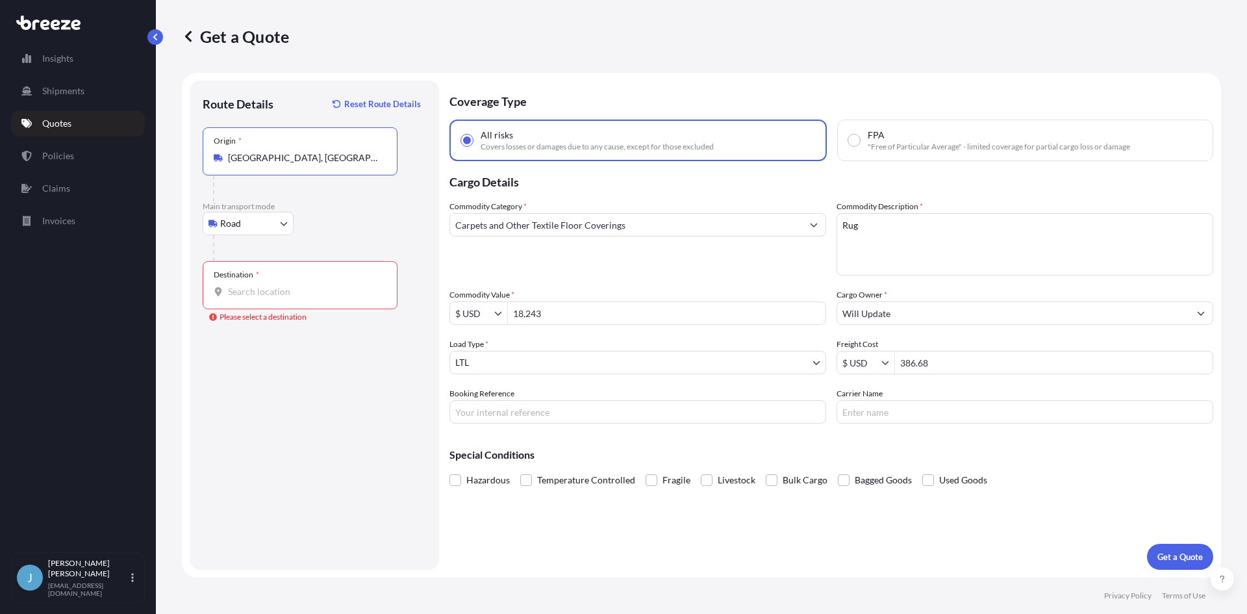
type input "[GEOGRAPHIC_DATA], [GEOGRAPHIC_DATA]"
click at [297, 273] on div "Destination *" at bounding box center [300, 285] width 195 height 48
click at [297, 285] on input "Destination * Please select a destination" at bounding box center [304, 291] width 153 height 13
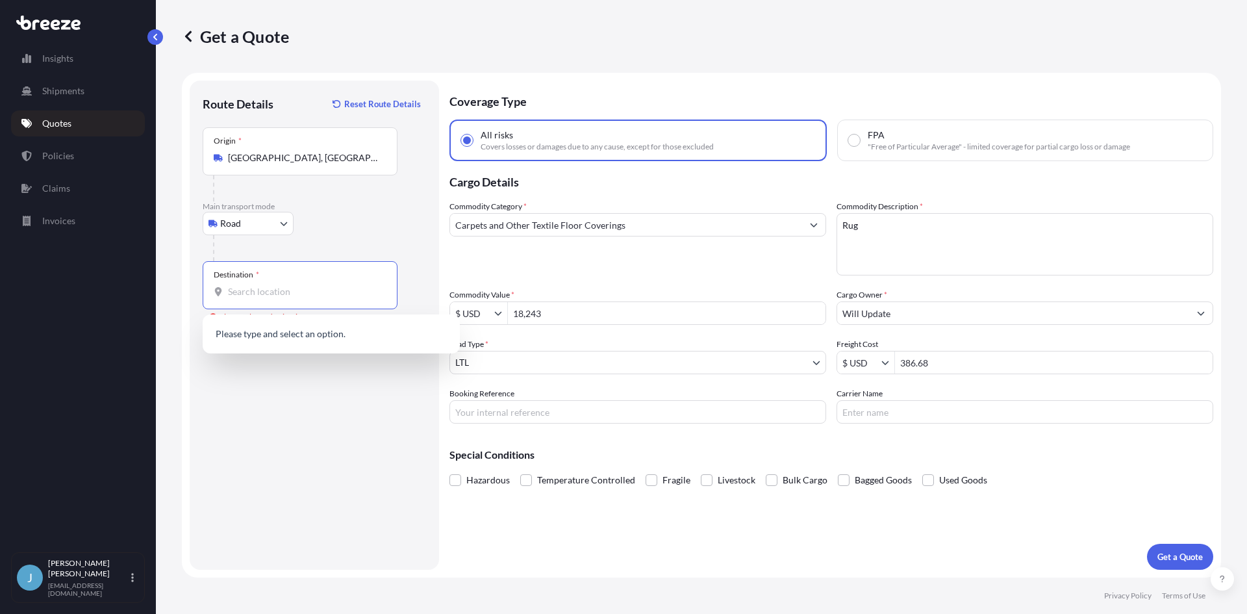
click at [286, 292] on input "Destination * Please select a destination" at bounding box center [304, 291] width 153 height 13
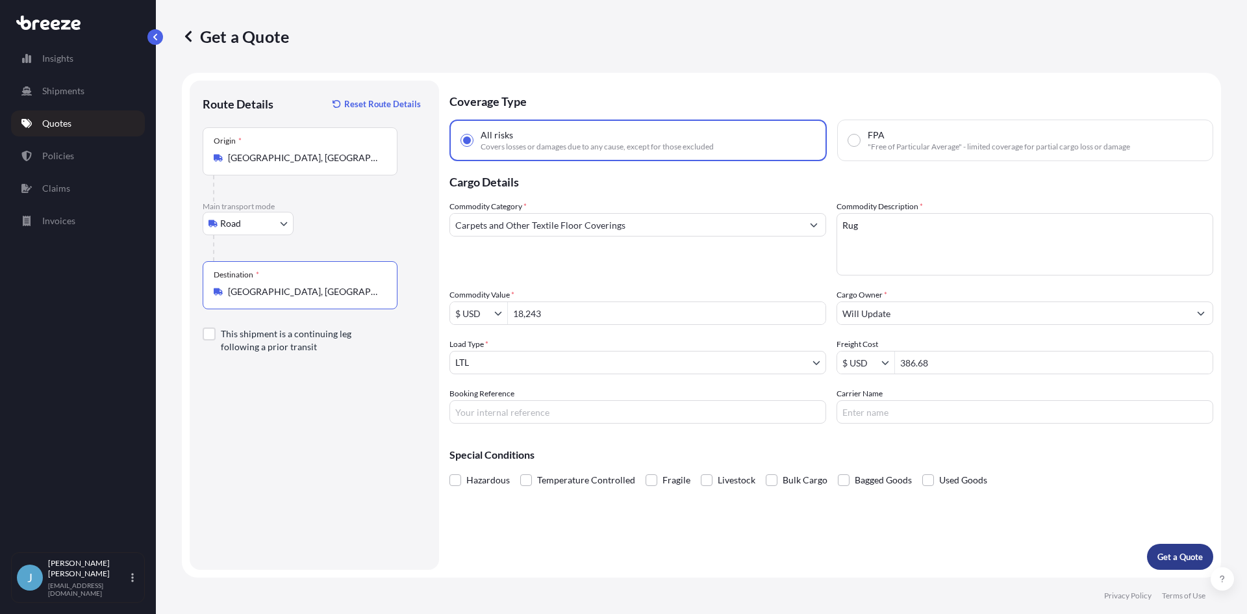
type input "[GEOGRAPHIC_DATA], [GEOGRAPHIC_DATA]"
click at [1181, 559] on p "Get a Quote" at bounding box center [1180, 556] width 45 height 13
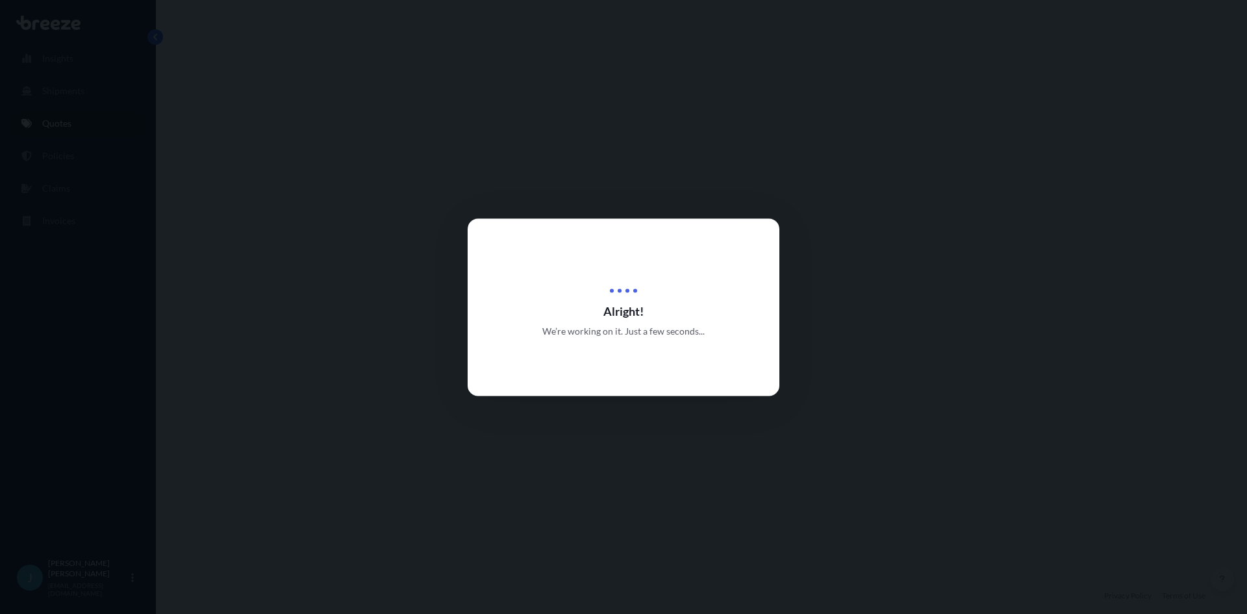
select select "Road"
select select "1"
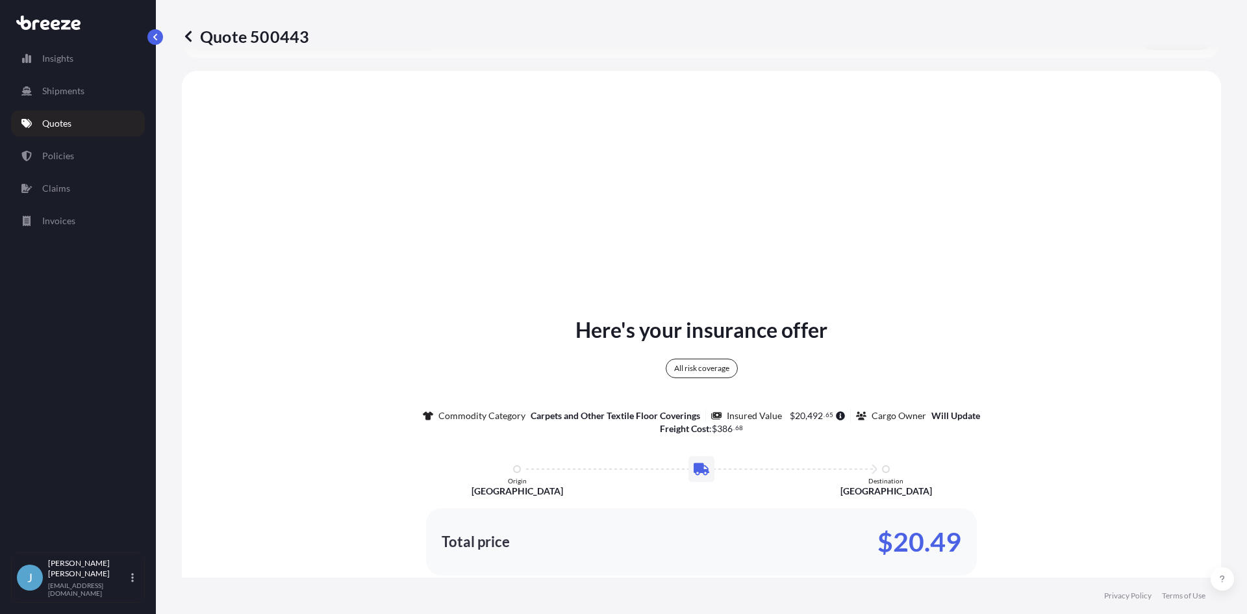
scroll to position [472, 0]
